Goal: Find specific page/section: Find specific page/section

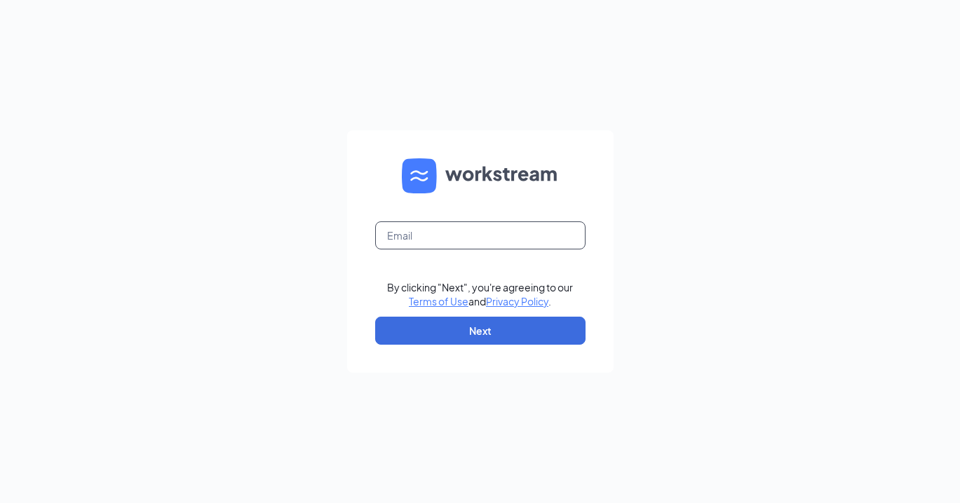
click at [435, 244] on input "text" at bounding box center [480, 236] width 210 height 28
type input "[PERSON_NAME][EMAIL_ADDRESS][DOMAIN_NAME]"
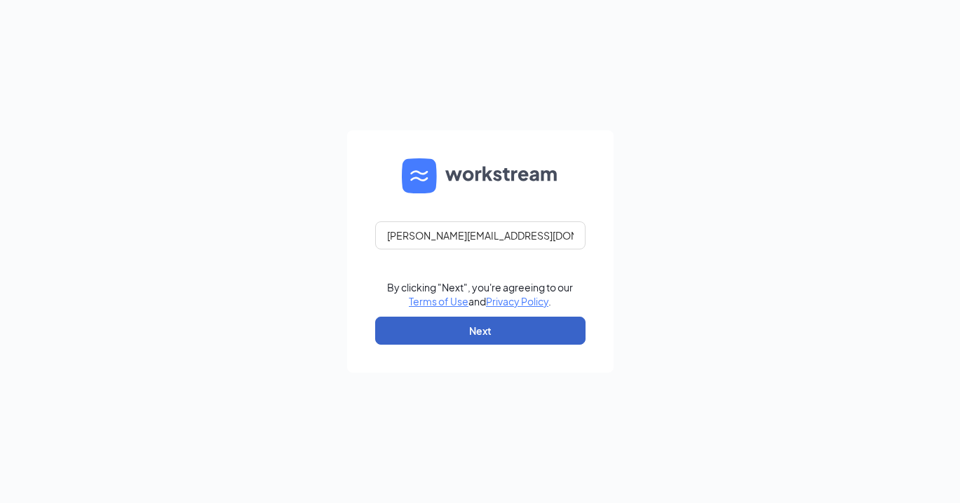
click at [468, 328] on button "Next" at bounding box center [480, 331] width 210 height 28
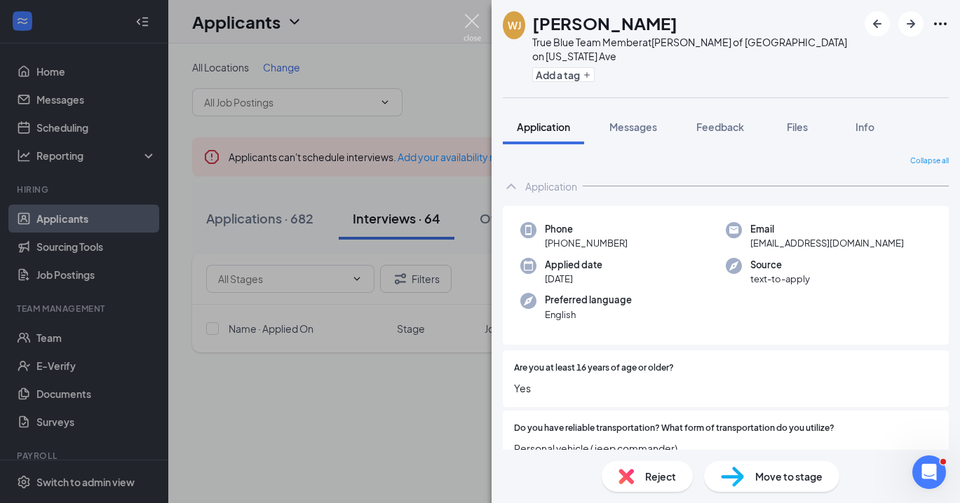
click at [479, 15] on img at bounding box center [472, 27] width 18 height 27
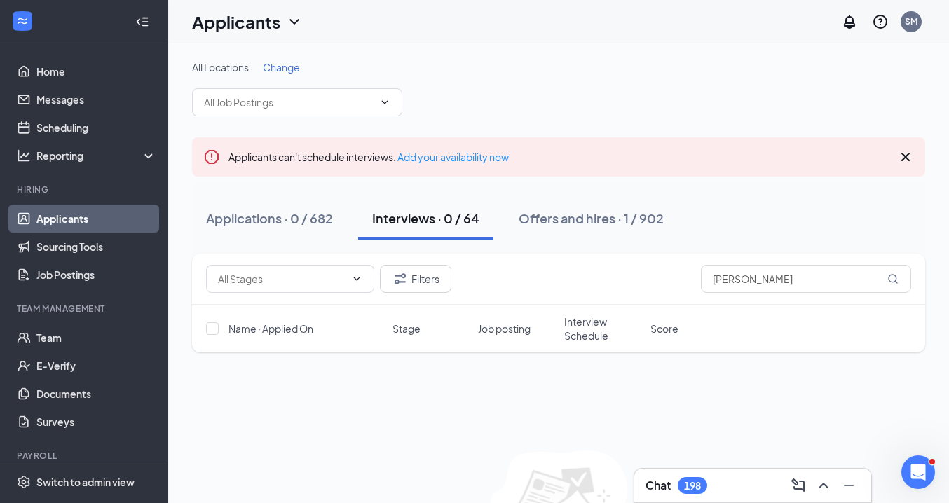
scroll to position [73, 0]
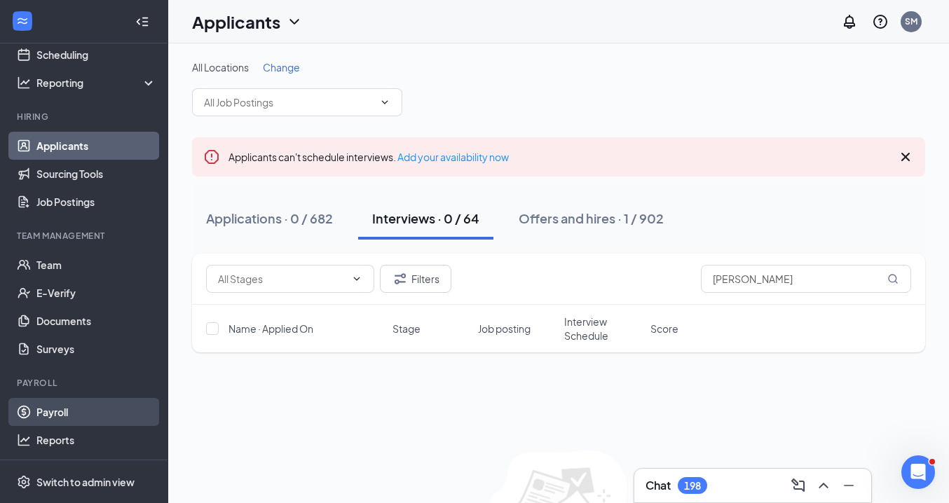
click at [108, 409] on link "Payroll" at bounding box center [96, 412] width 120 height 28
